Goal: Task Accomplishment & Management: Manage account settings

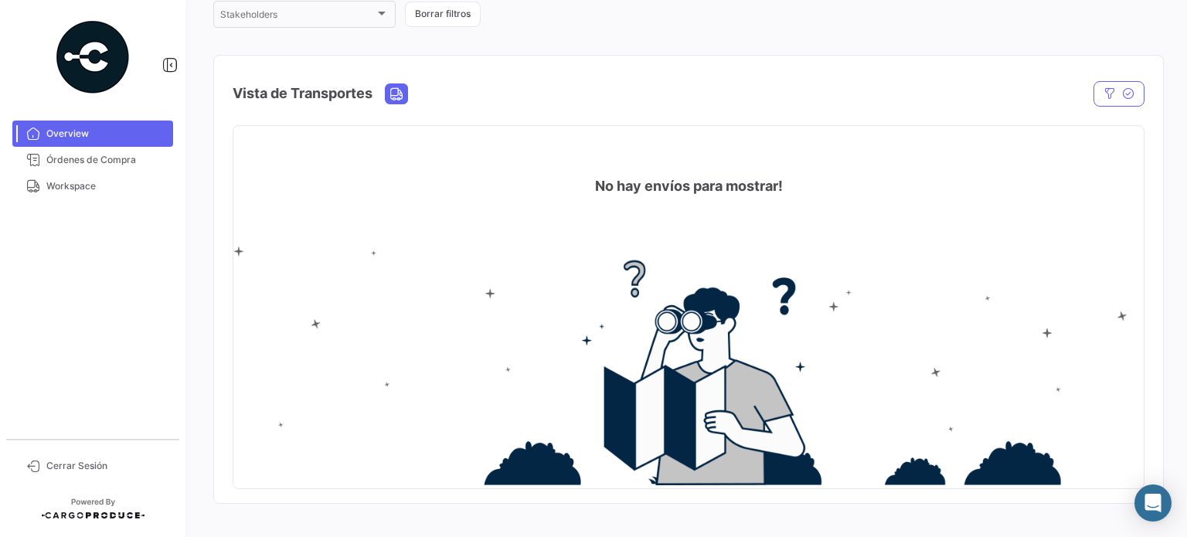
scroll to position [46, 0]
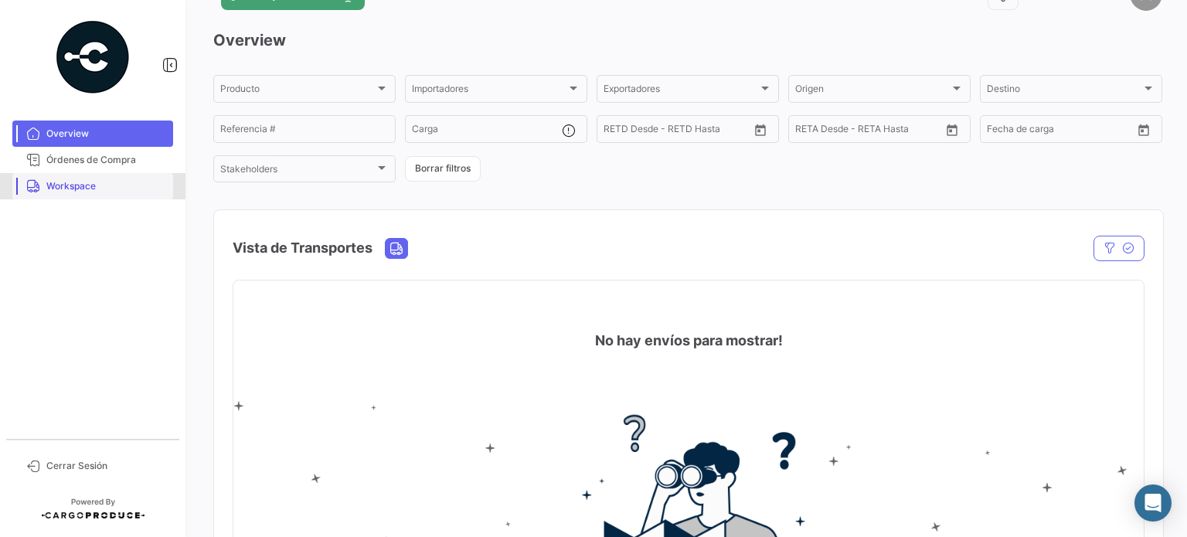
click at [107, 190] on span "Workspace" at bounding box center [106, 186] width 121 height 14
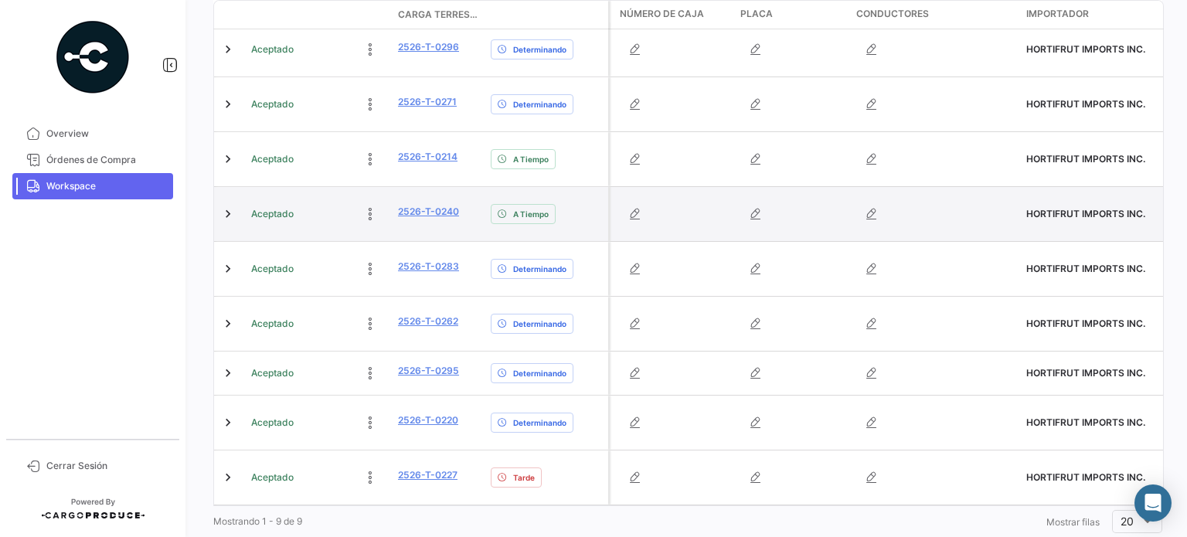
scroll to position [399, 0]
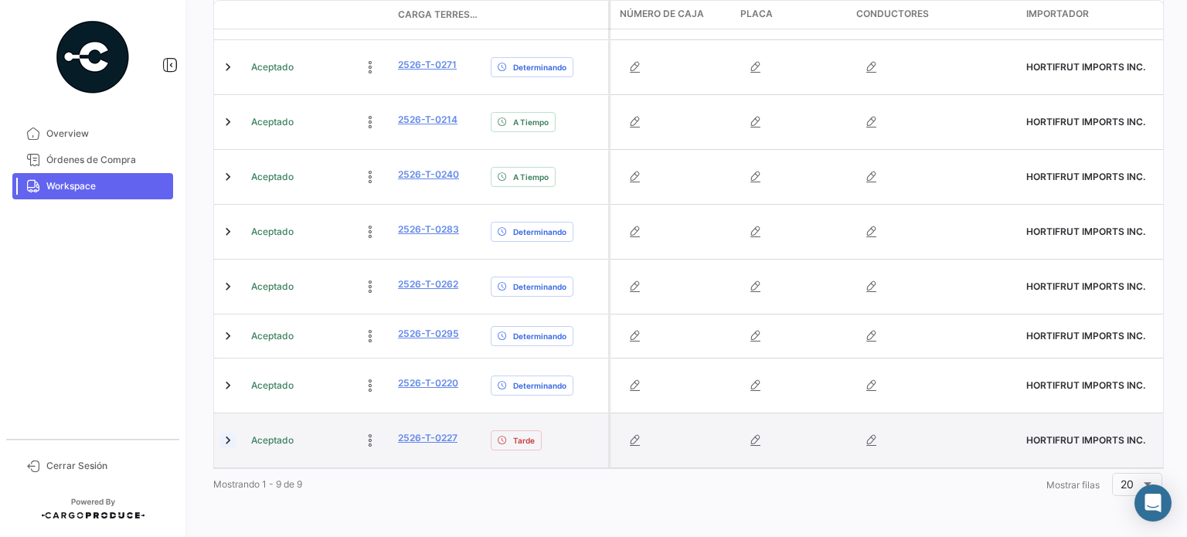
click at [224, 434] on link at bounding box center [227, 440] width 15 height 15
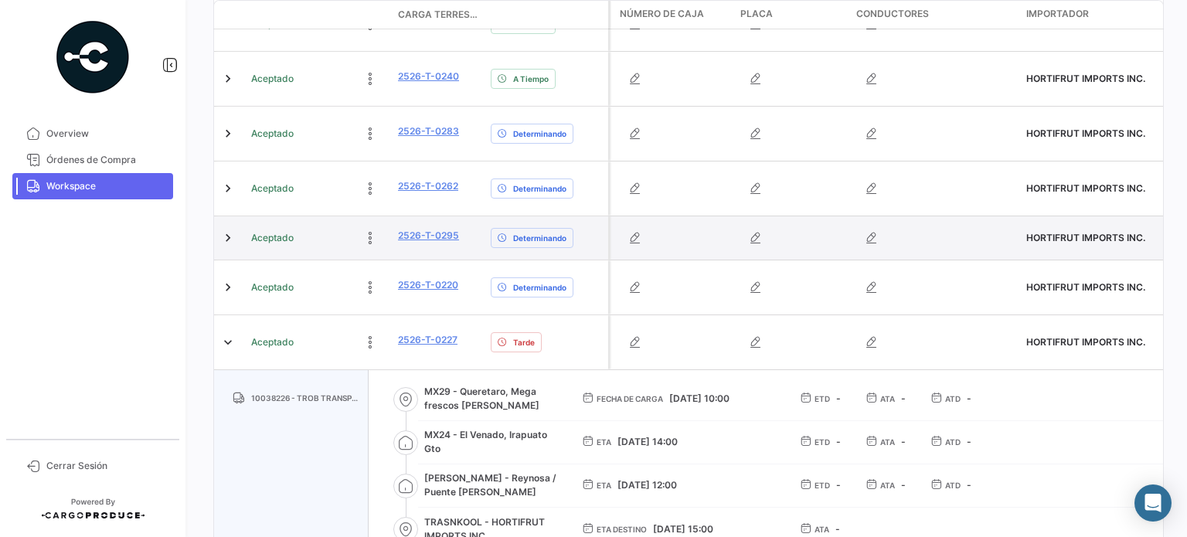
scroll to position [587, 0]
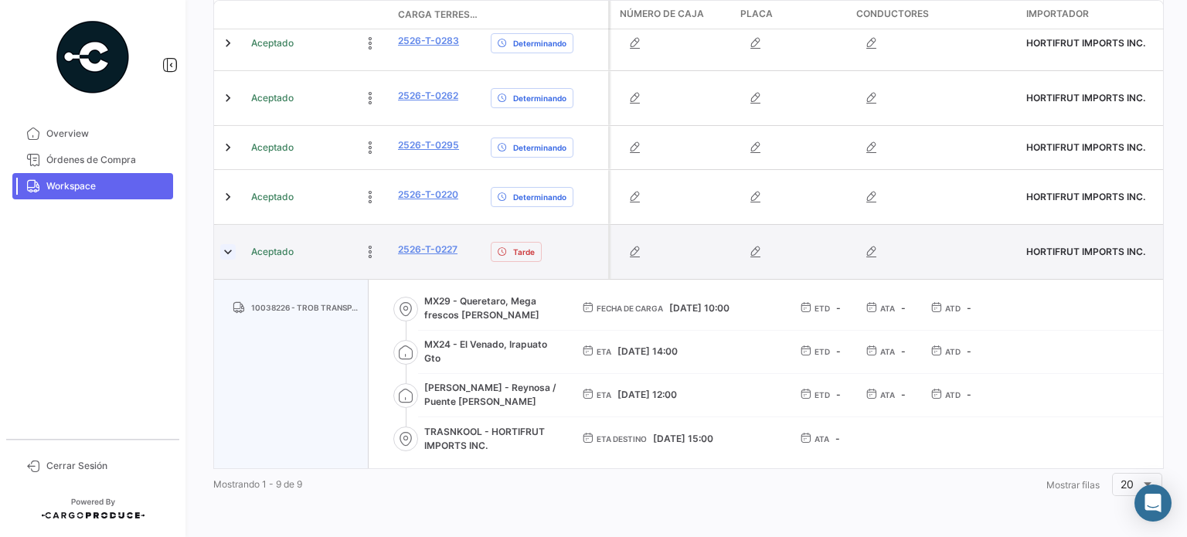
click at [223, 244] on link at bounding box center [227, 251] width 15 height 15
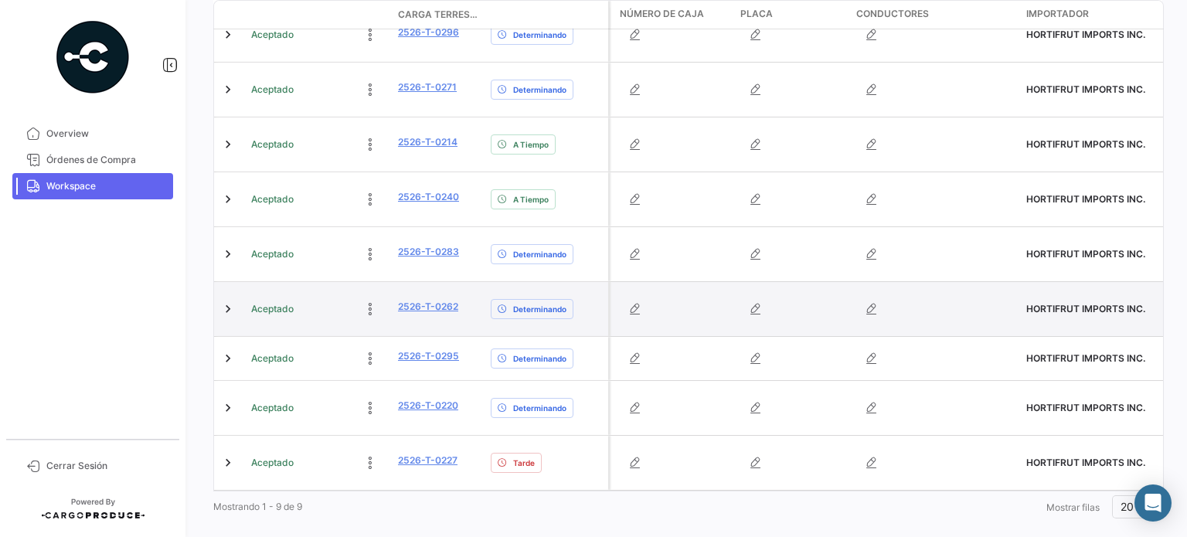
scroll to position [399, 0]
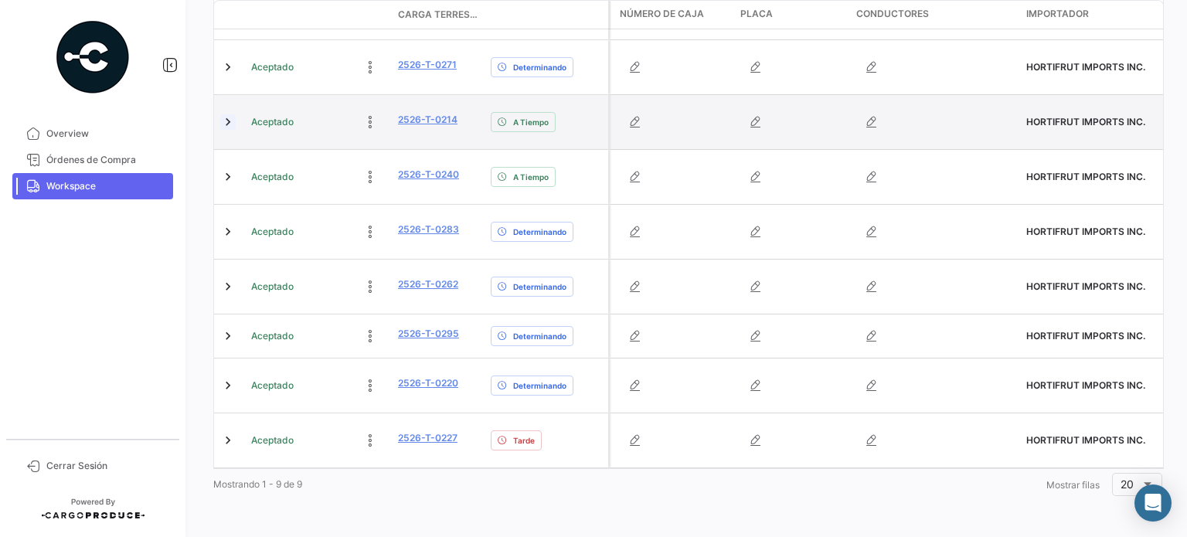
click at [227, 120] on link at bounding box center [227, 121] width 15 height 15
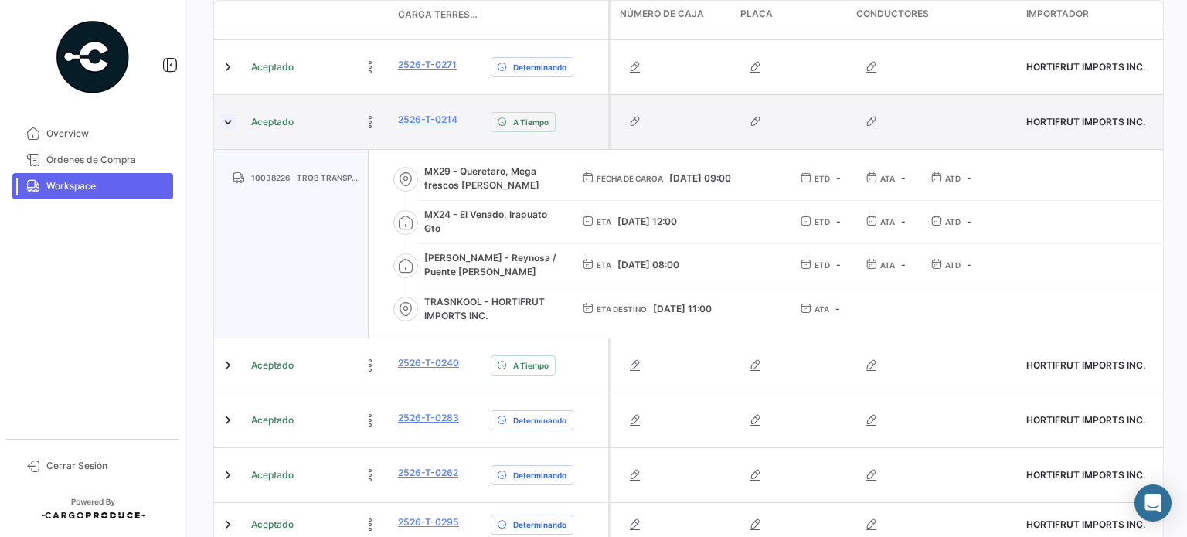
click at [226, 126] on link at bounding box center [227, 121] width 15 height 15
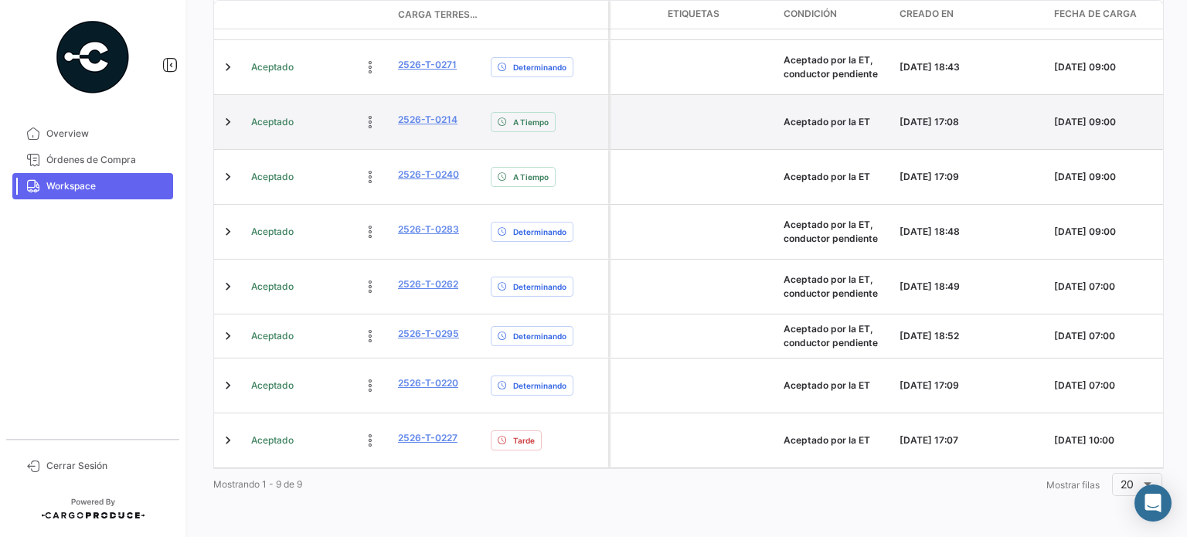
scroll to position [0, 2245]
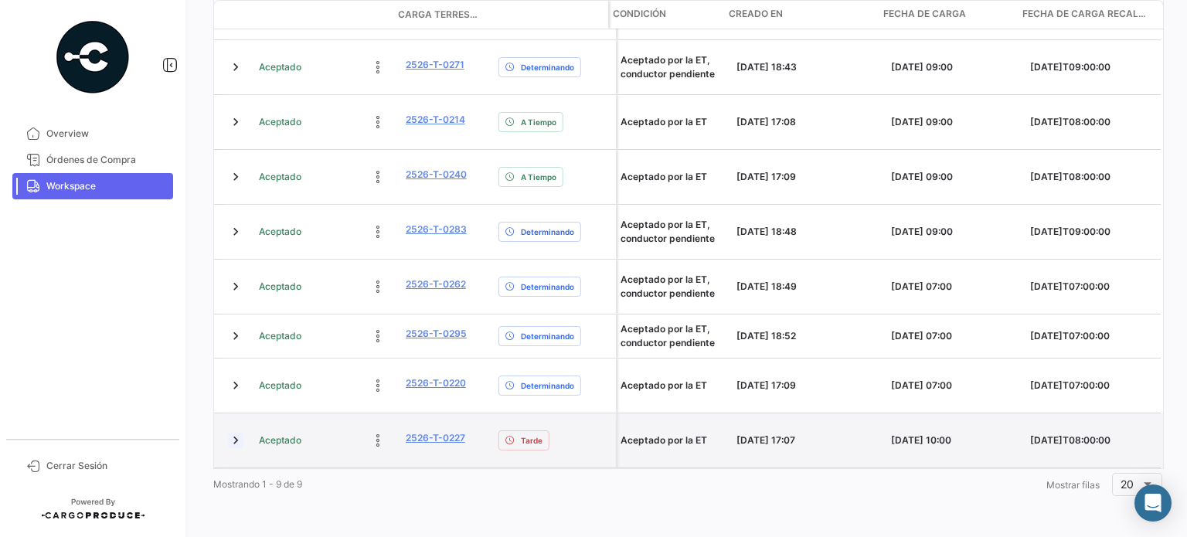
click at [228, 433] on link at bounding box center [235, 440] width 15 height 15
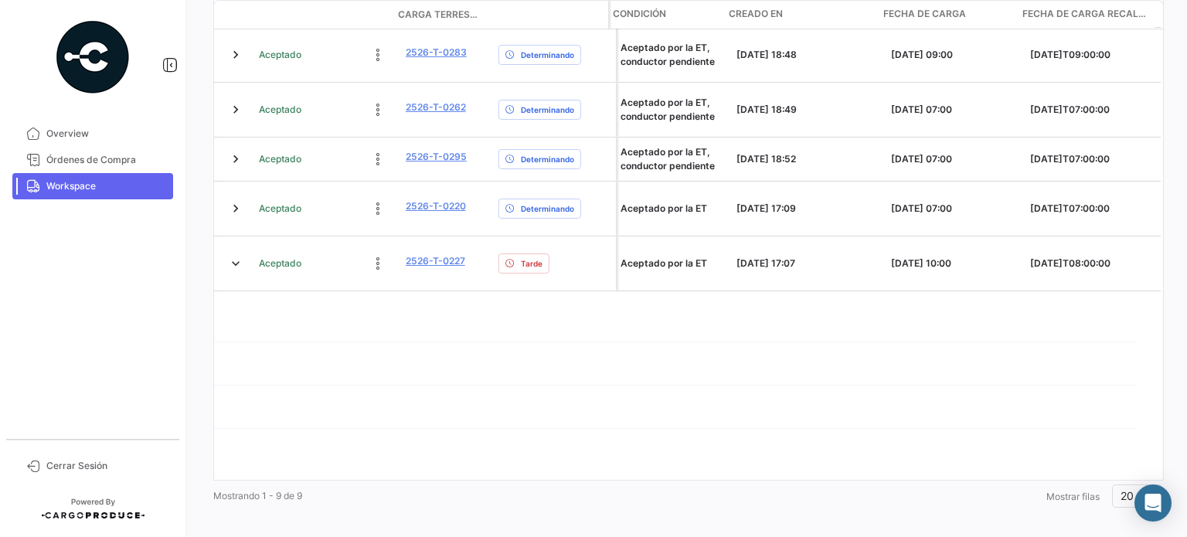
scroll to position [587, 0]
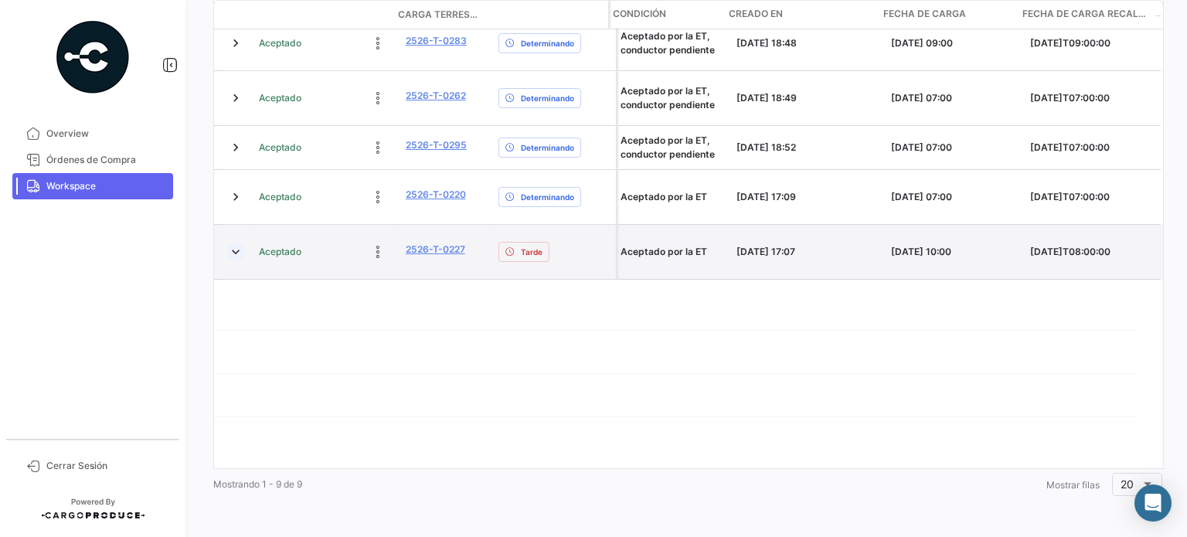
click at [229, 244] on link at bounding box center [235, 251] width 15 height 15
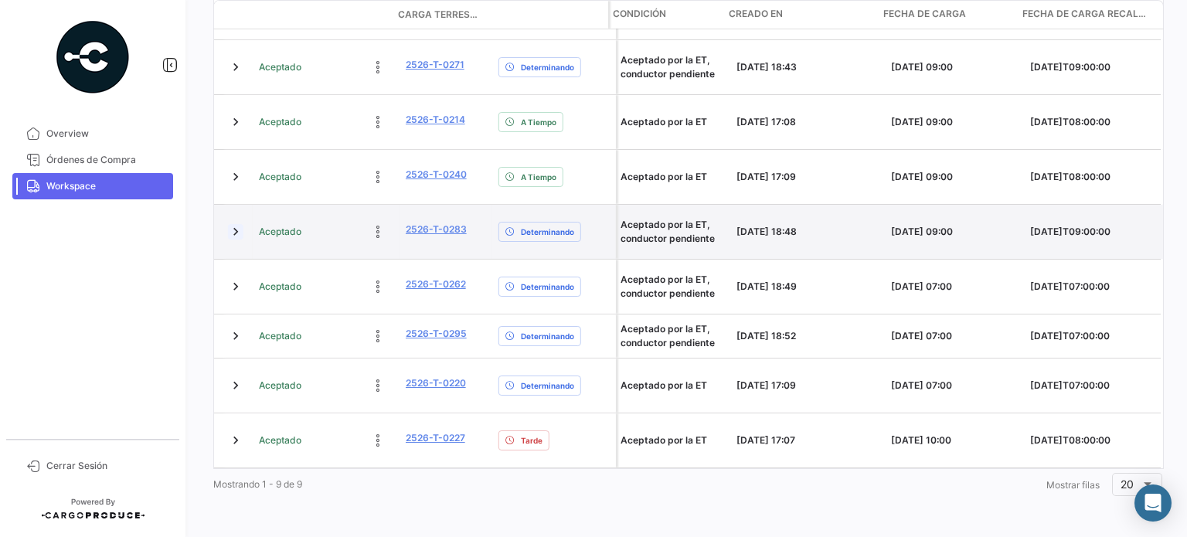
scroll to position [399, 0]
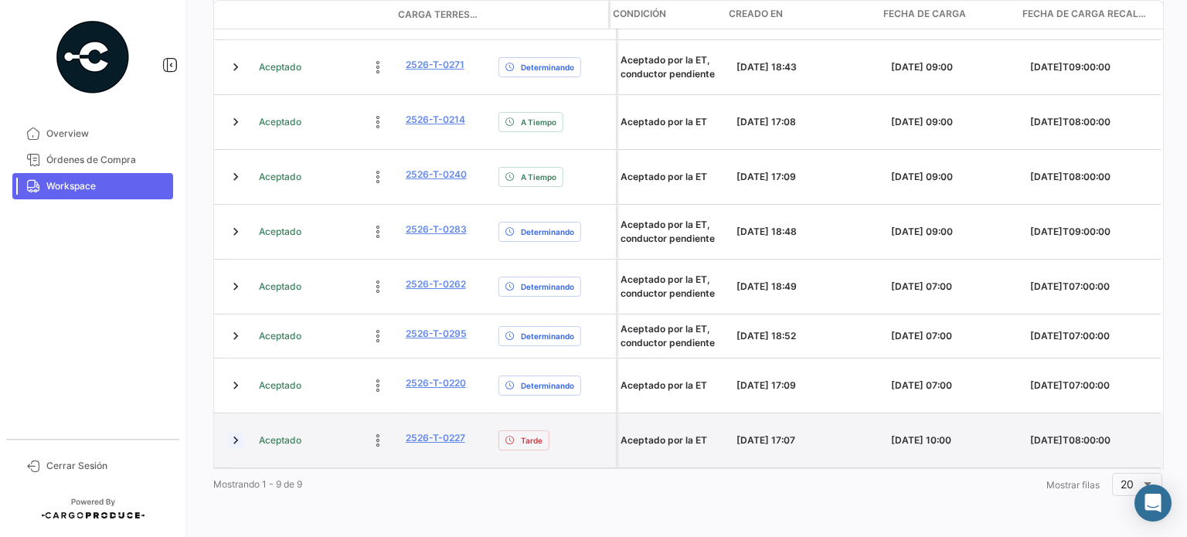
click at [228, 433] on link at bounding box center [235, 440] width 15 height 15
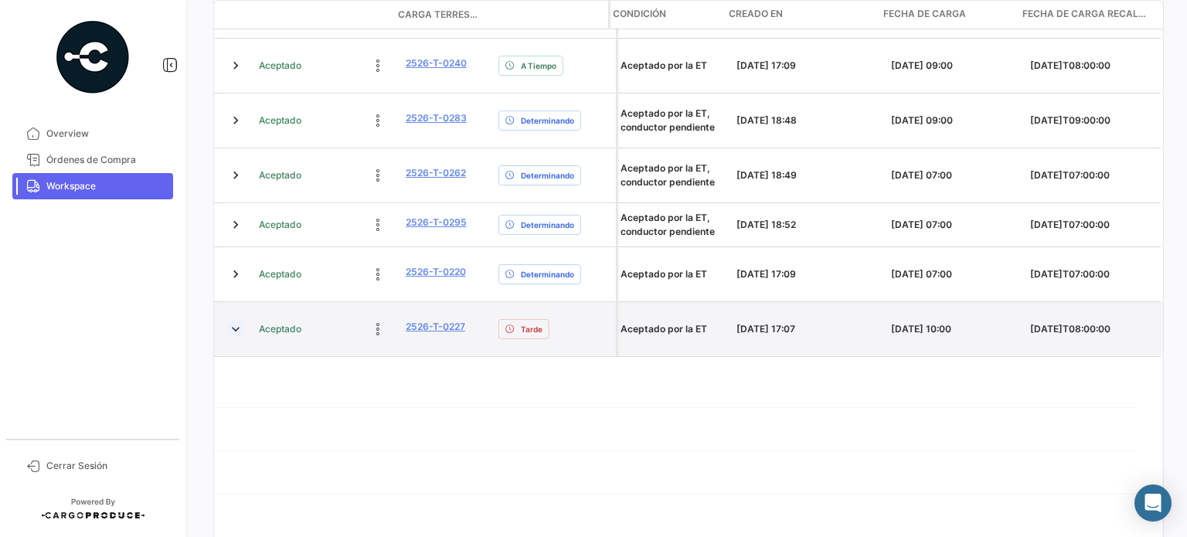
click at [228, 322] on link at bounding box center [235, 329] width 15 height 15
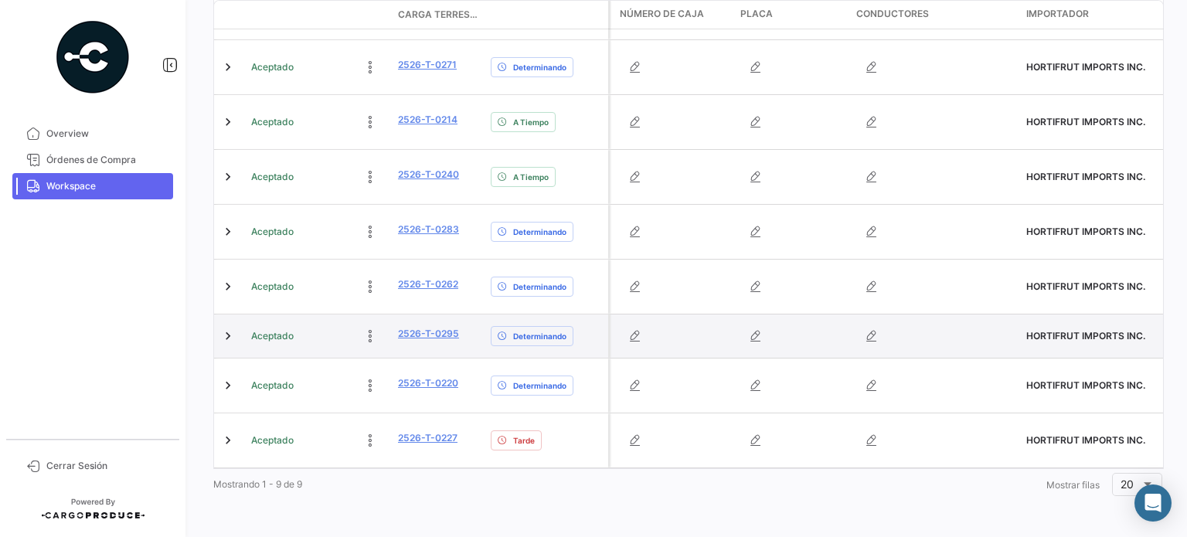
scroll to position [322, 0]
